Goal: Book appointment/travel/reservation

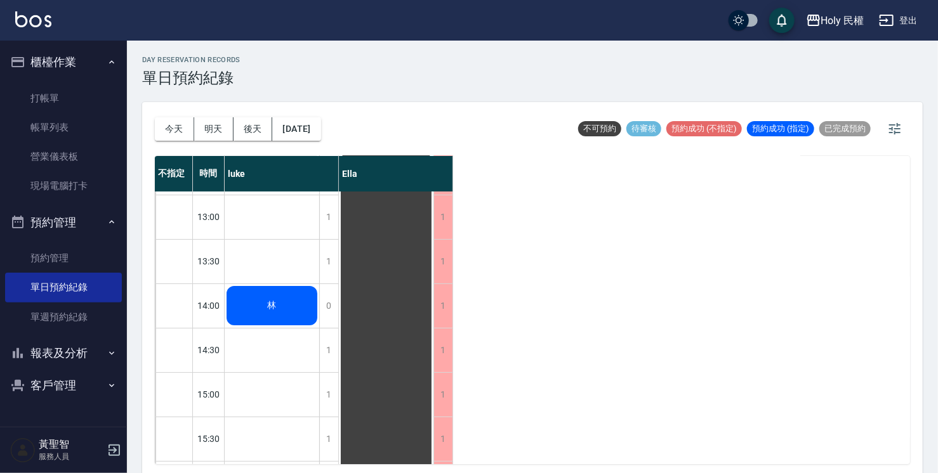
scroll to position [63, 0]
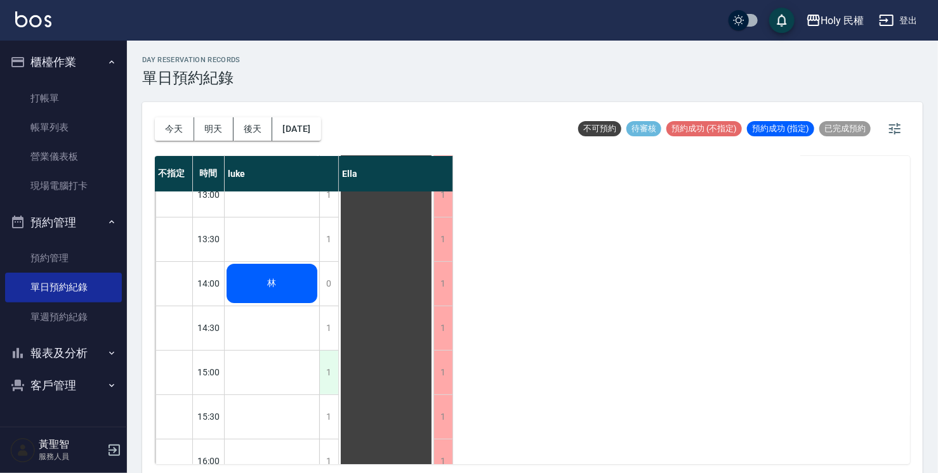
click at [325, 372] on div "1" at bounding box center [328, 373] width 19 height 44
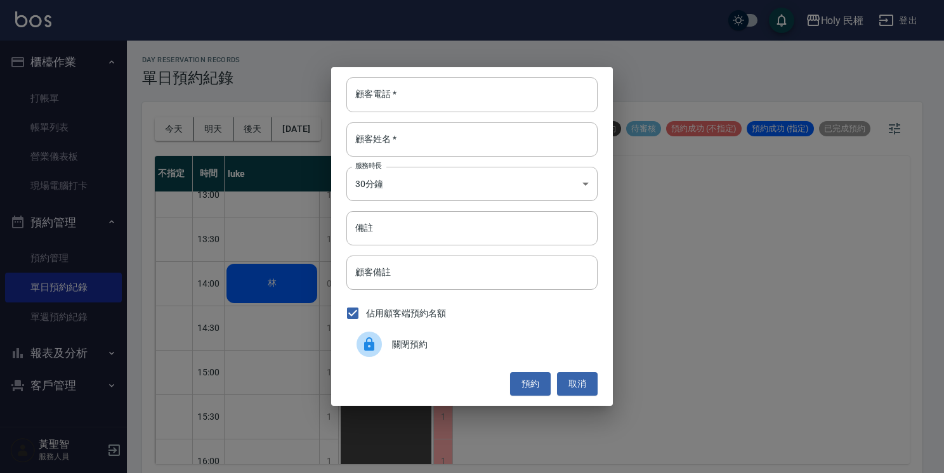
click at [180, 367] on div "顧客電話   * 顧客電話   * 顧客姓名   * 顧客姓名   * 服務時長 30分鐘 1 服務時長 備註 備註 顧客備註 顧客備註 佔用顧客端預約名額 …" at bounding box center [472, 236] width 944 height 473
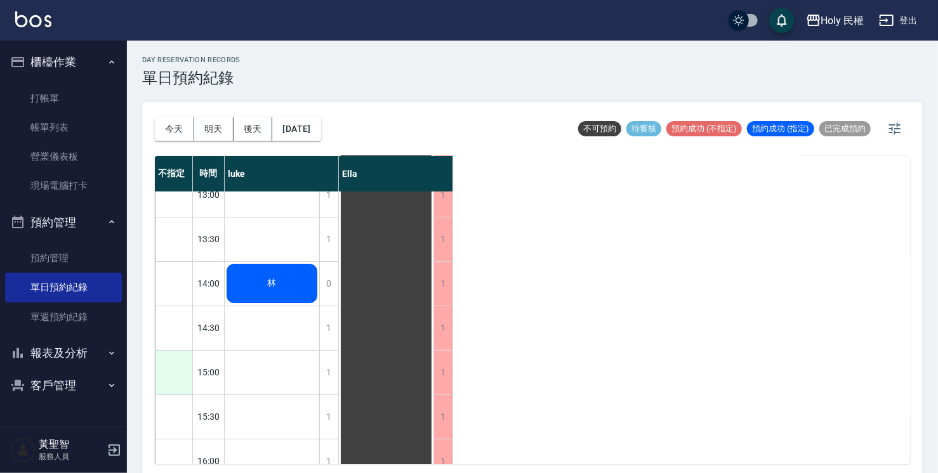
click at [175, 372] on div at bounding box center [173, 373] width 37 height 44
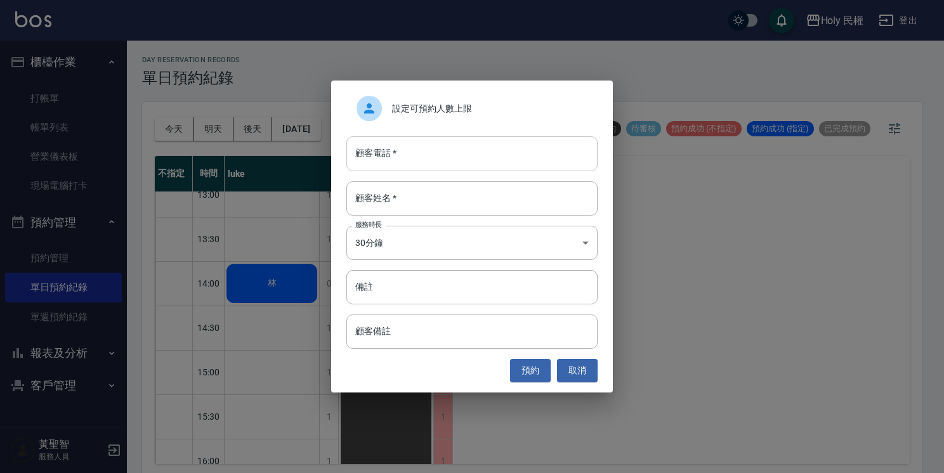
click at [411, 159] on input "顧客電話   *" at bounding box center [471, 153] width 251 height 34
click at [358, 194] on input "顧客姓名   *" at bounding box center [471, 198] width 251 height 34
type input "v"
type input "希"
click at [404, 155] on input "顧客電話   *" at bounding box center [471, 153] width 251 height 34
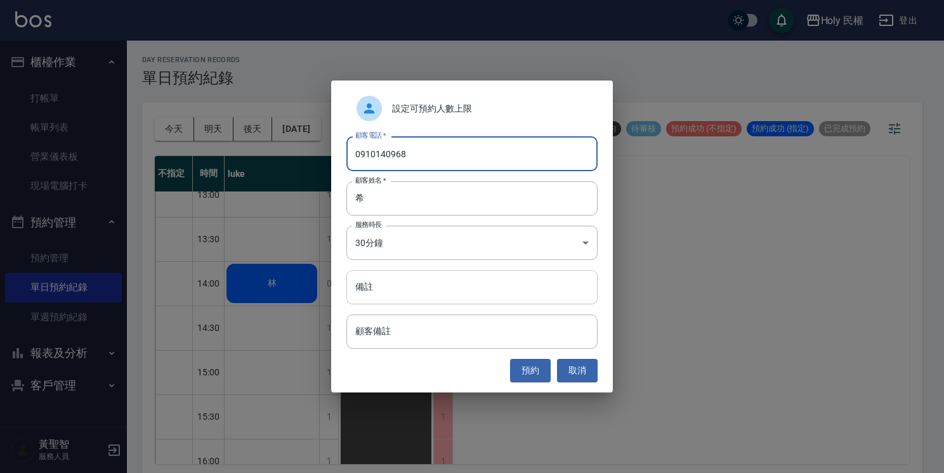
type input "0910140968"
click at [490, 291] on input "備註" at bounding box center [471, 287] width 251 height 34
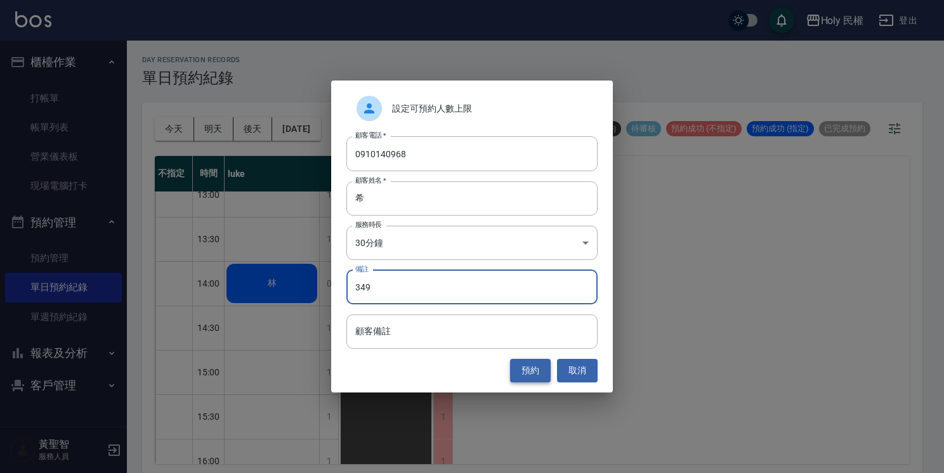
type input "349"
click at [526, 371] on button "預約" at bounding box center [530, 370] width 41 height 23
